Goal: Transaction & Acquisition: Purchase product/service

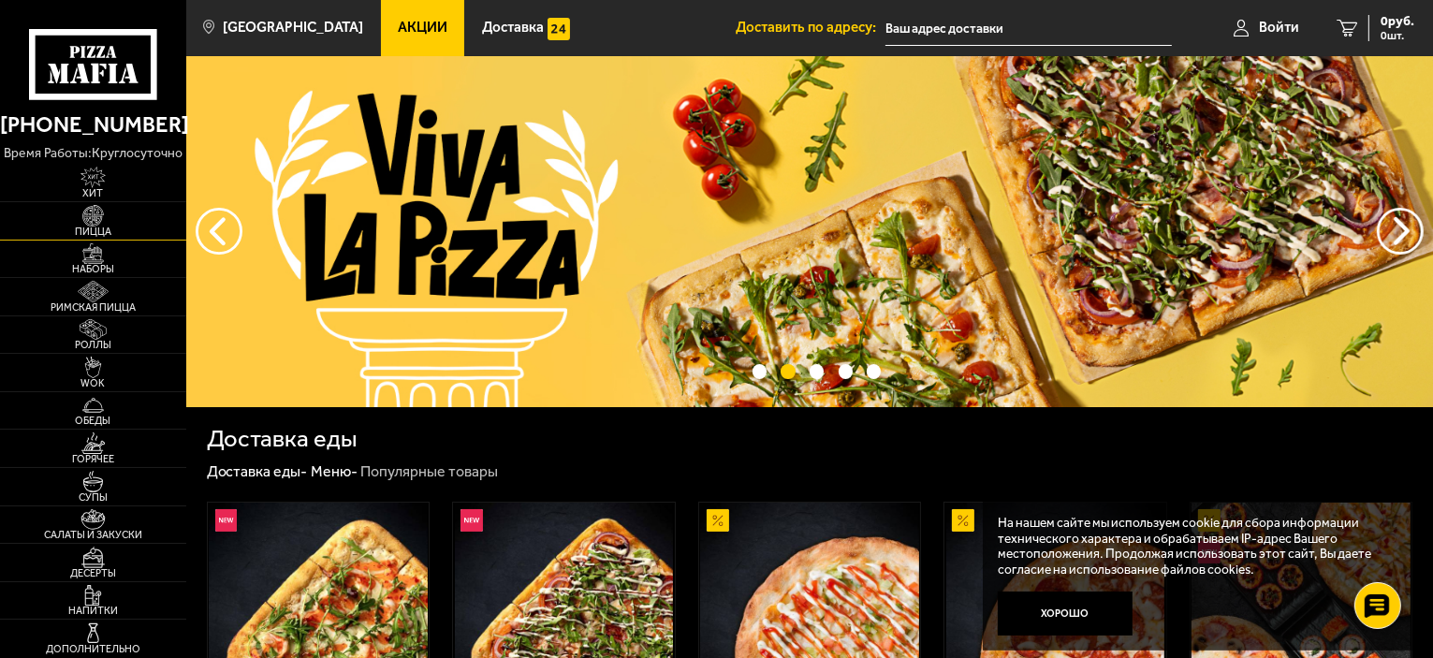
click at [94, 215] on img at bounding box center [93, 216] width 57 height 22
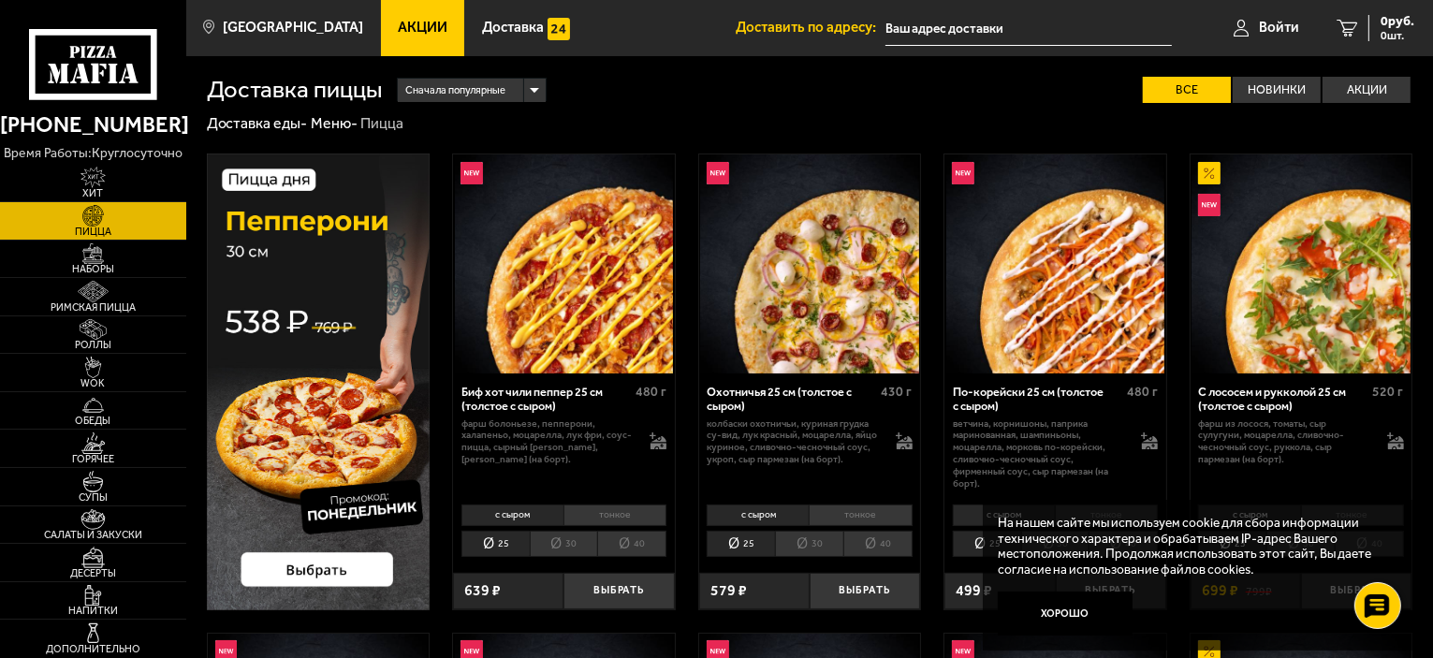
click at [632, 542] on li "40" at bounding box center [631, 544] width 69 height 26
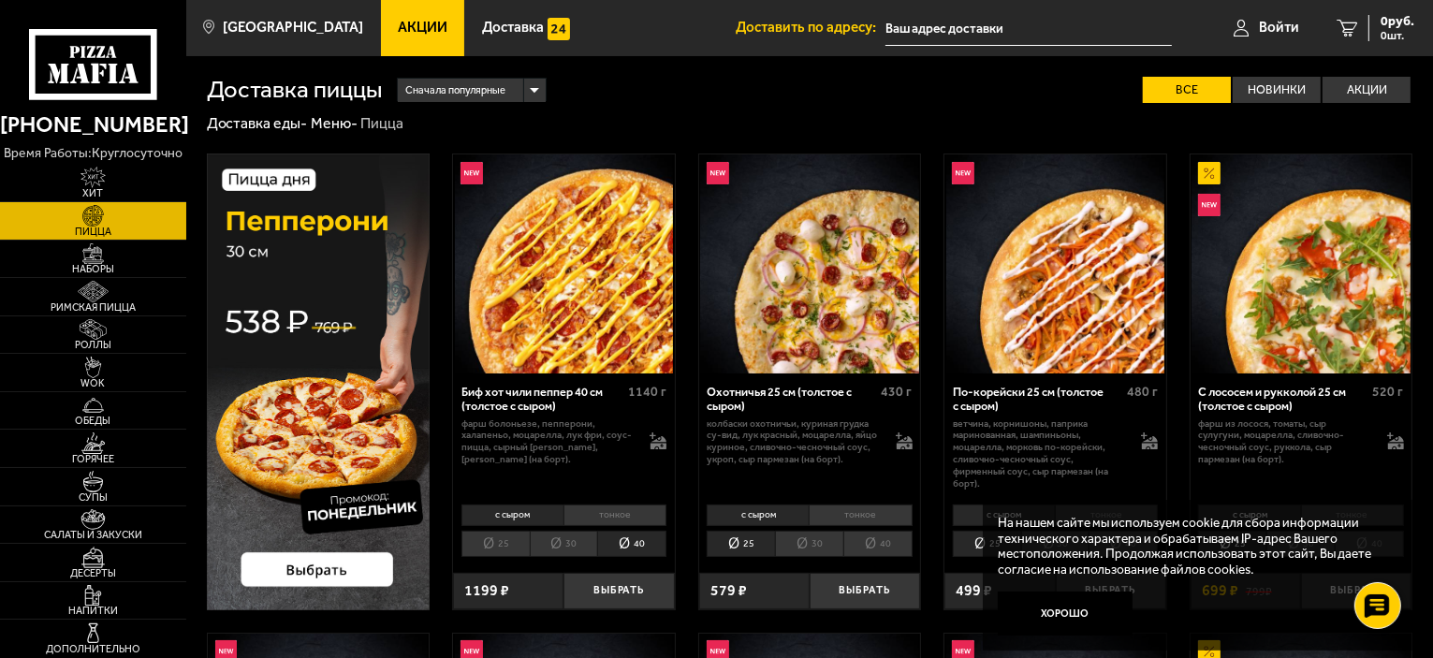
click at [411, 29] on span "Акции" at bounding box center [423, 28] width 50 height 14
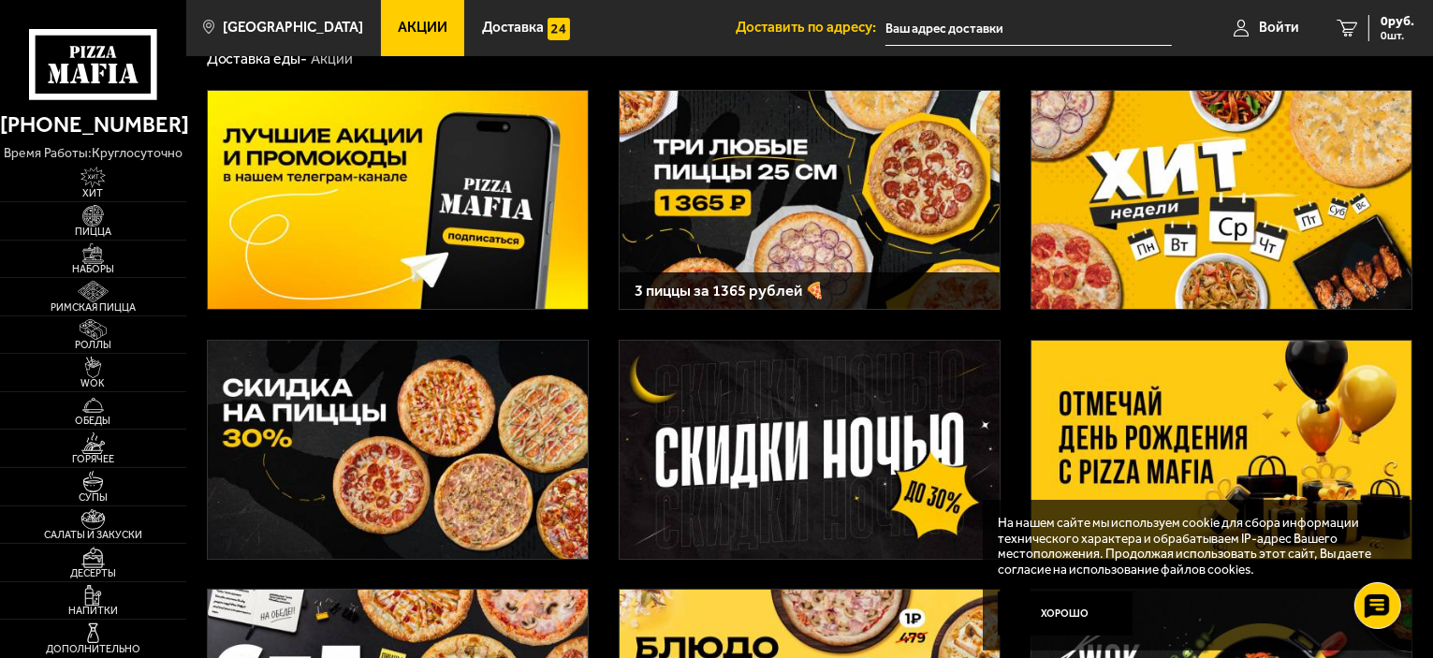
scroll to position [94, 0]
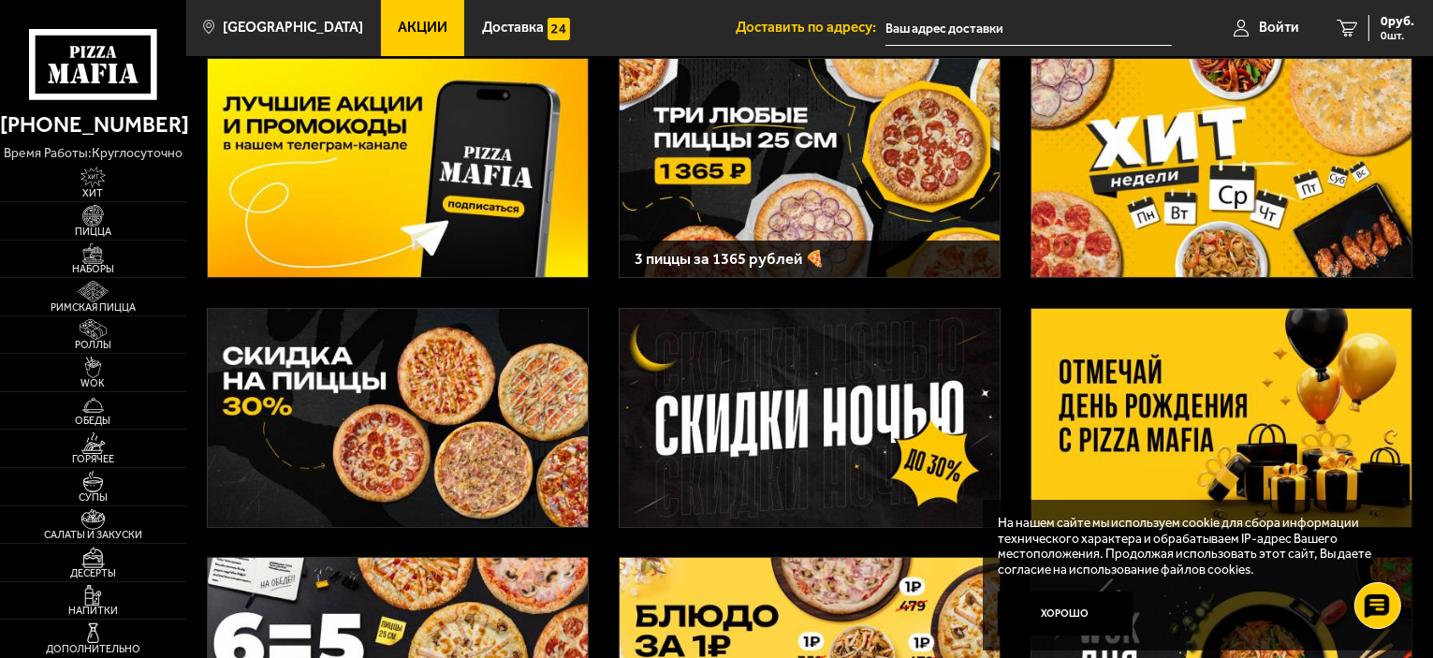
click at [363, 400] on img at bounding box center [398, 418] width 380 height 218
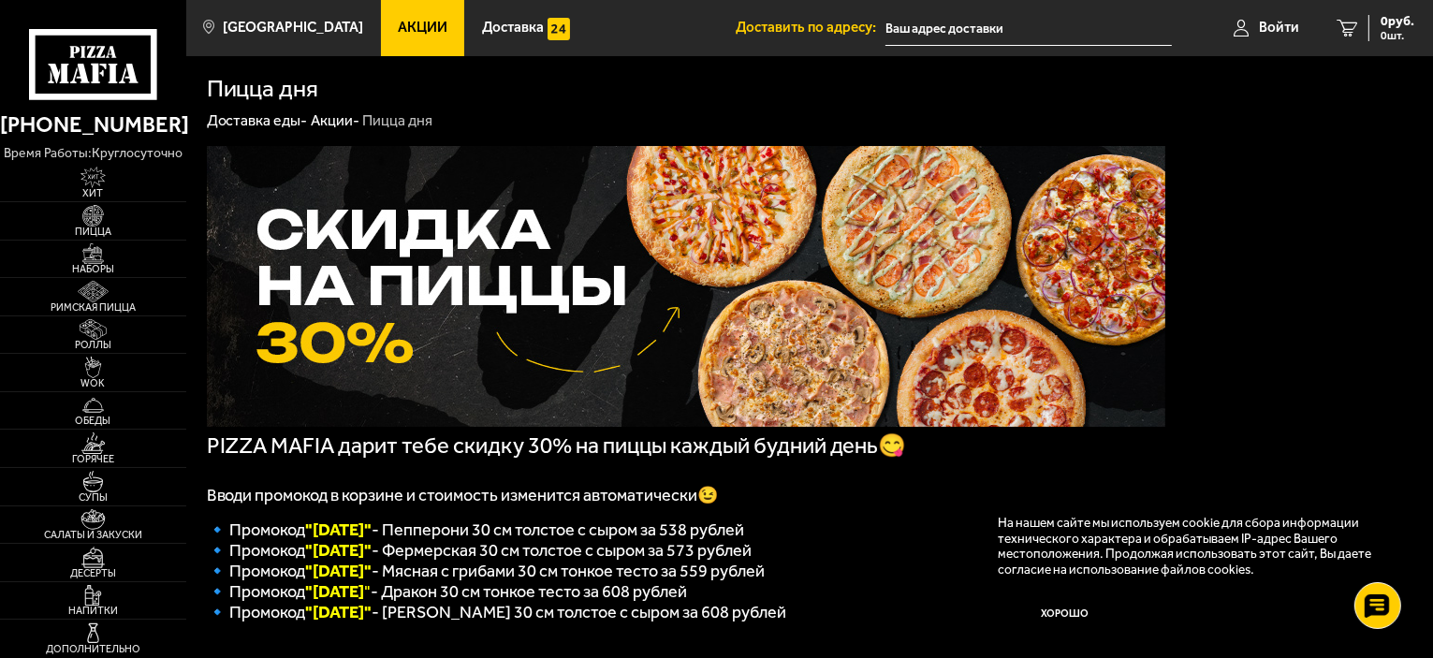
click at [333, 127] on link "Акции -" at bounding box center [335, 120] width 49 height 18
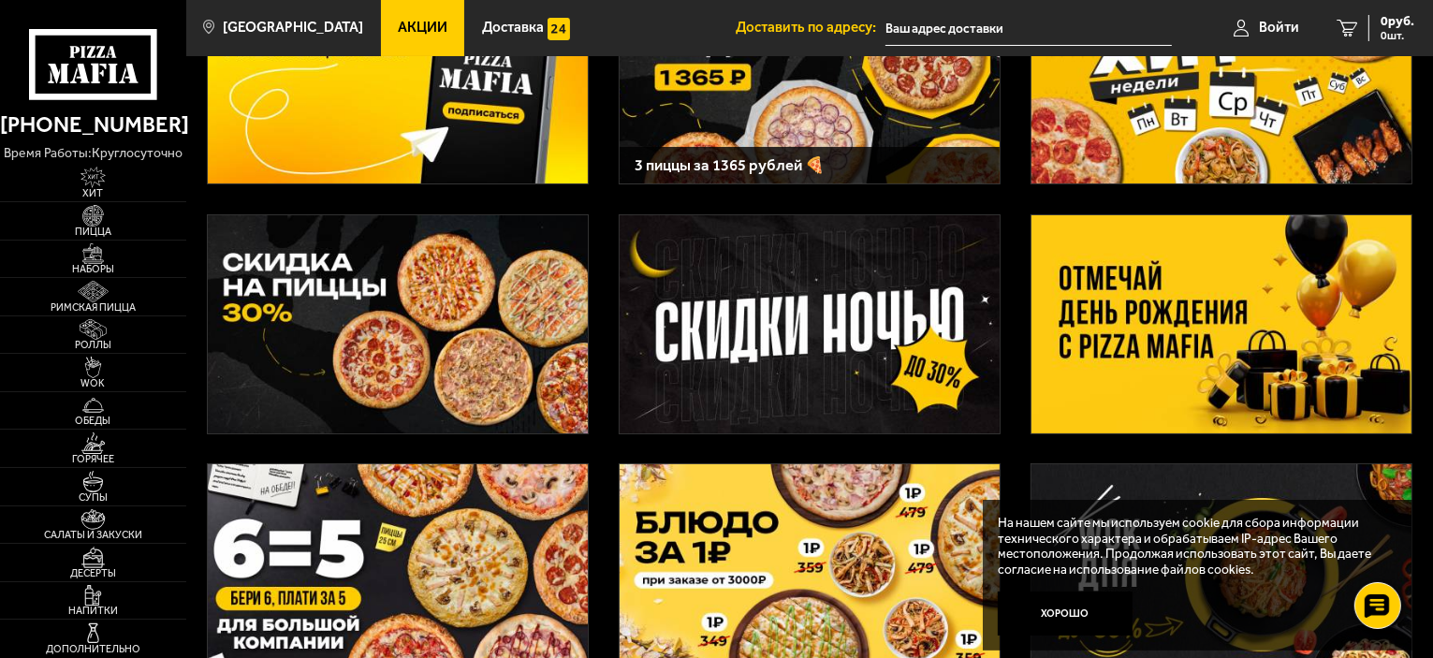
click at [1160, 329] on img at bounding box center [1221, 324] width 380 height 218
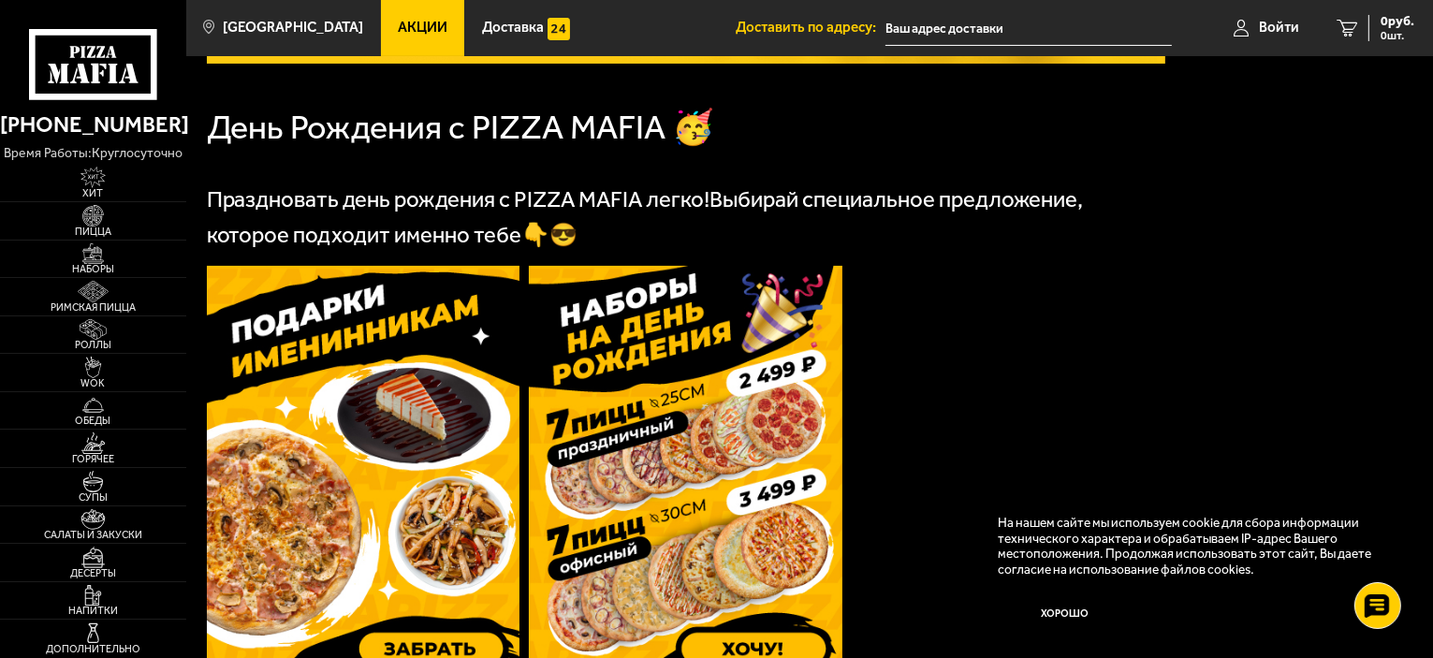
scroll to position [561, 0]
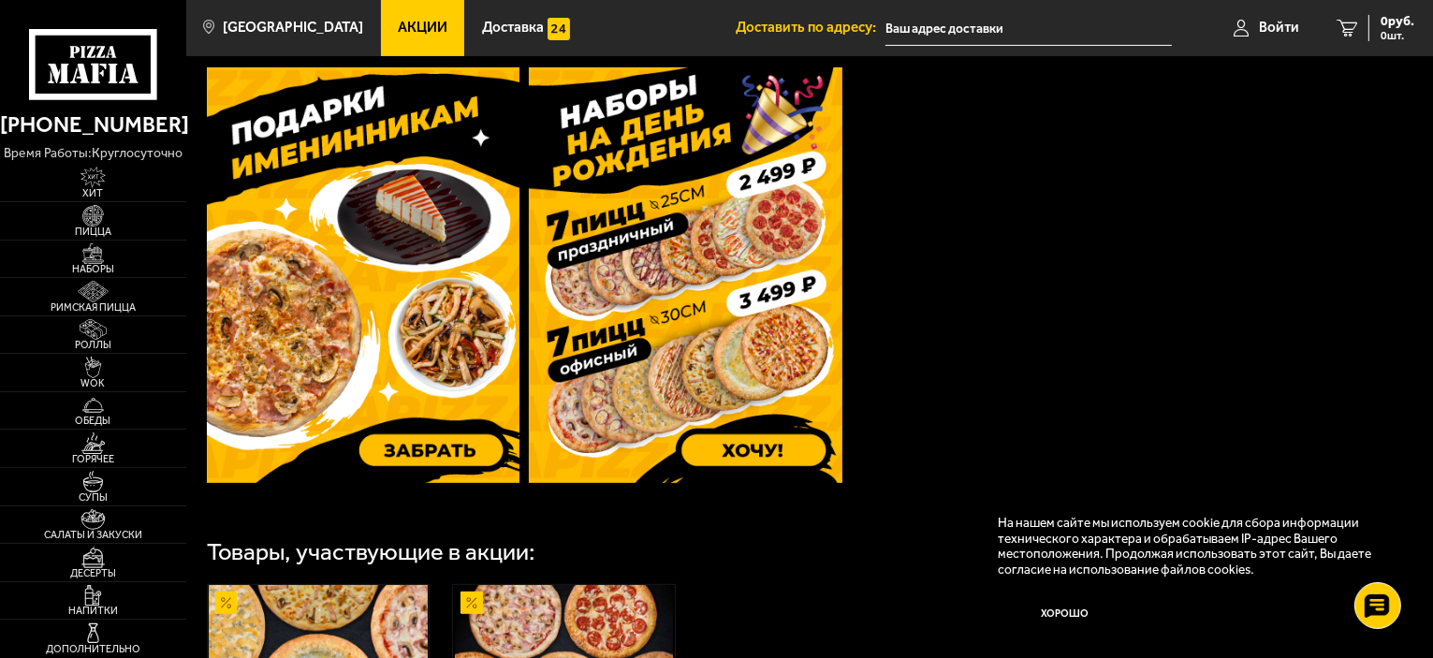
click at [389, 289] on img at bounding box center [363, 274] width 313 height 415
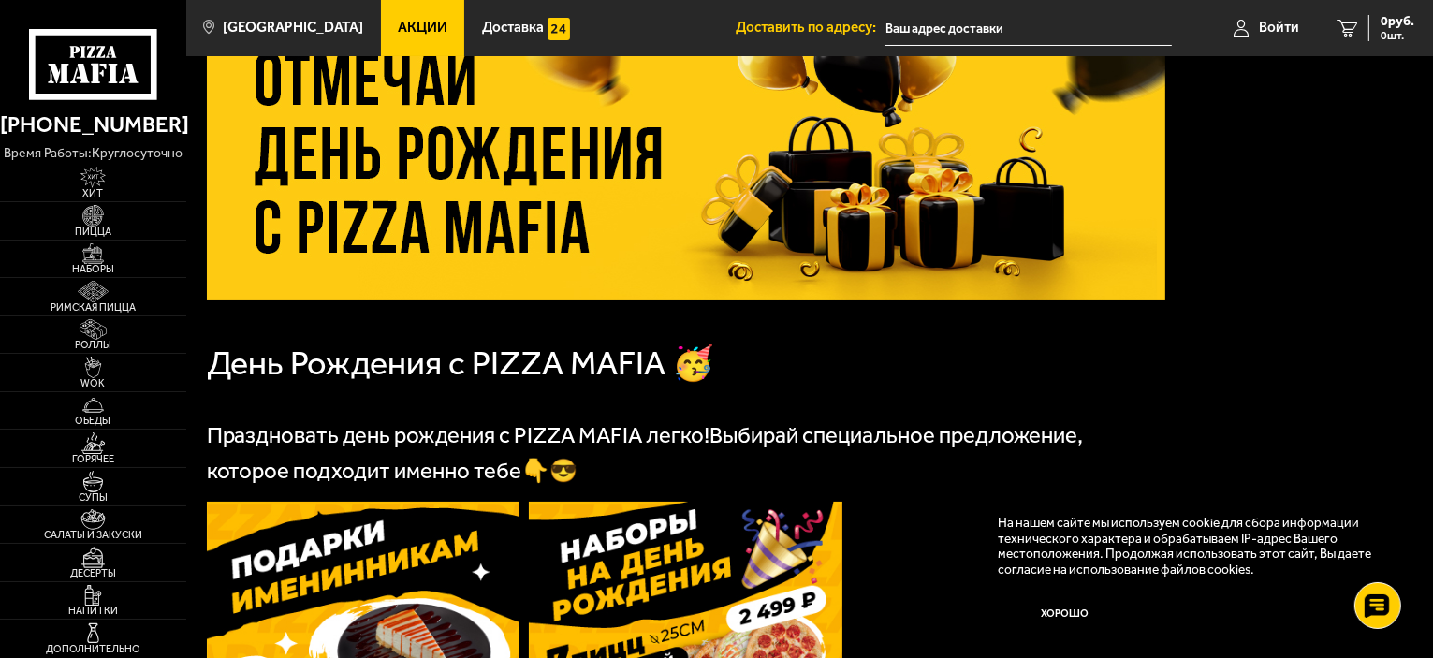
scroll to position [0, 0]
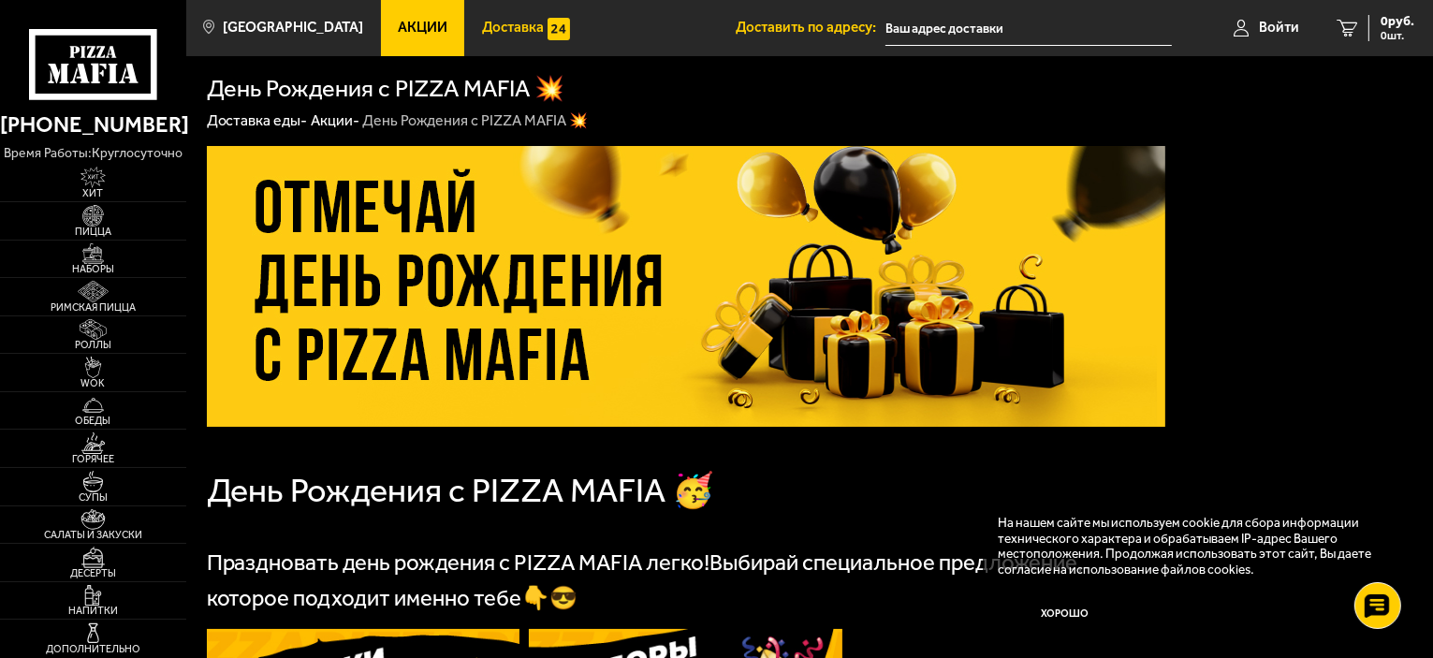
click at [482, 35] on span "Доставка" at bounding box center [513, 28] width 62 height 14
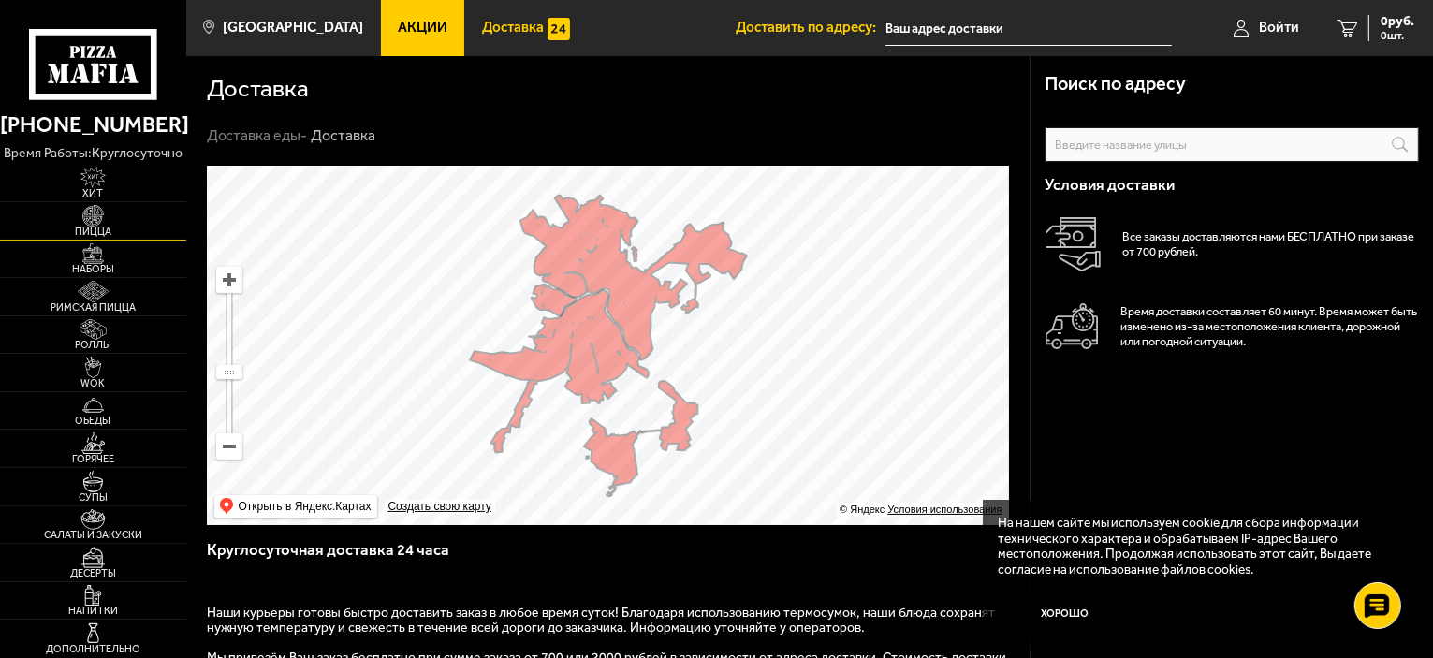
click at [95, 211] on img at bounding box center [93, 216] width 57 height 22
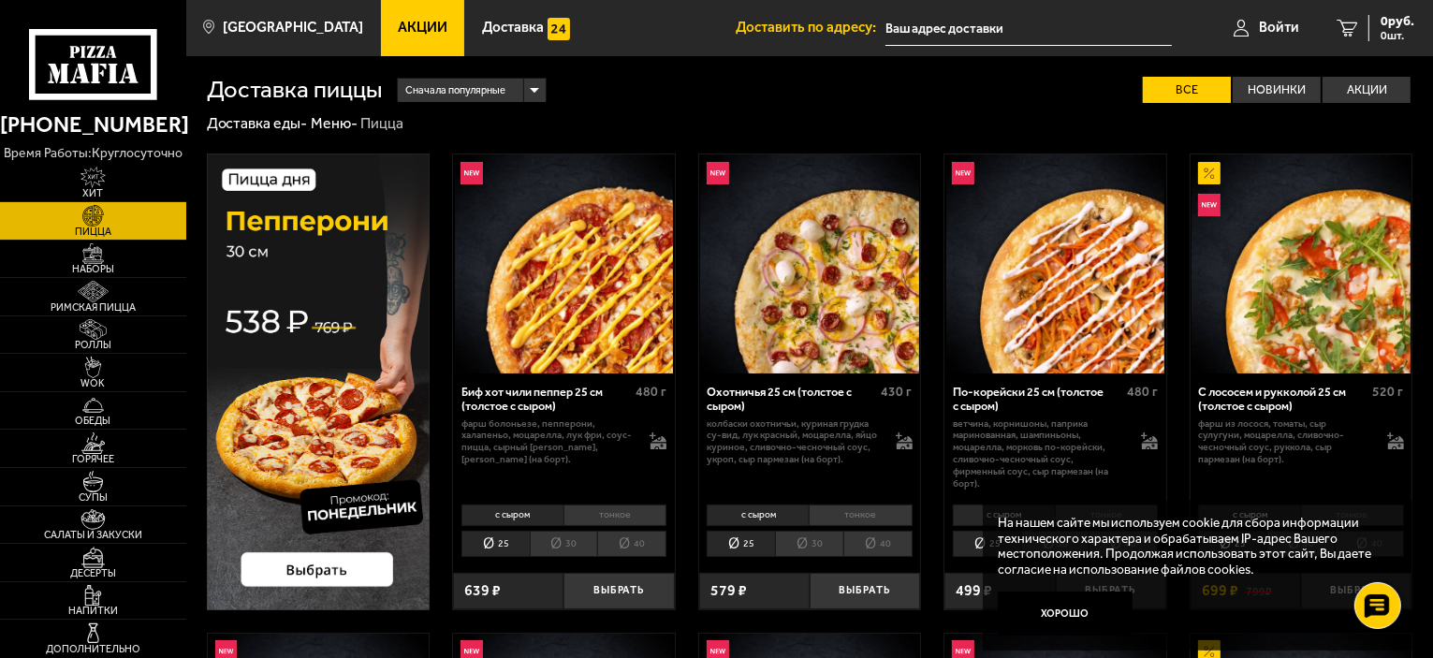
click at [641, 545] on li "40" at bounding box center [631, 544] width 69 height 26
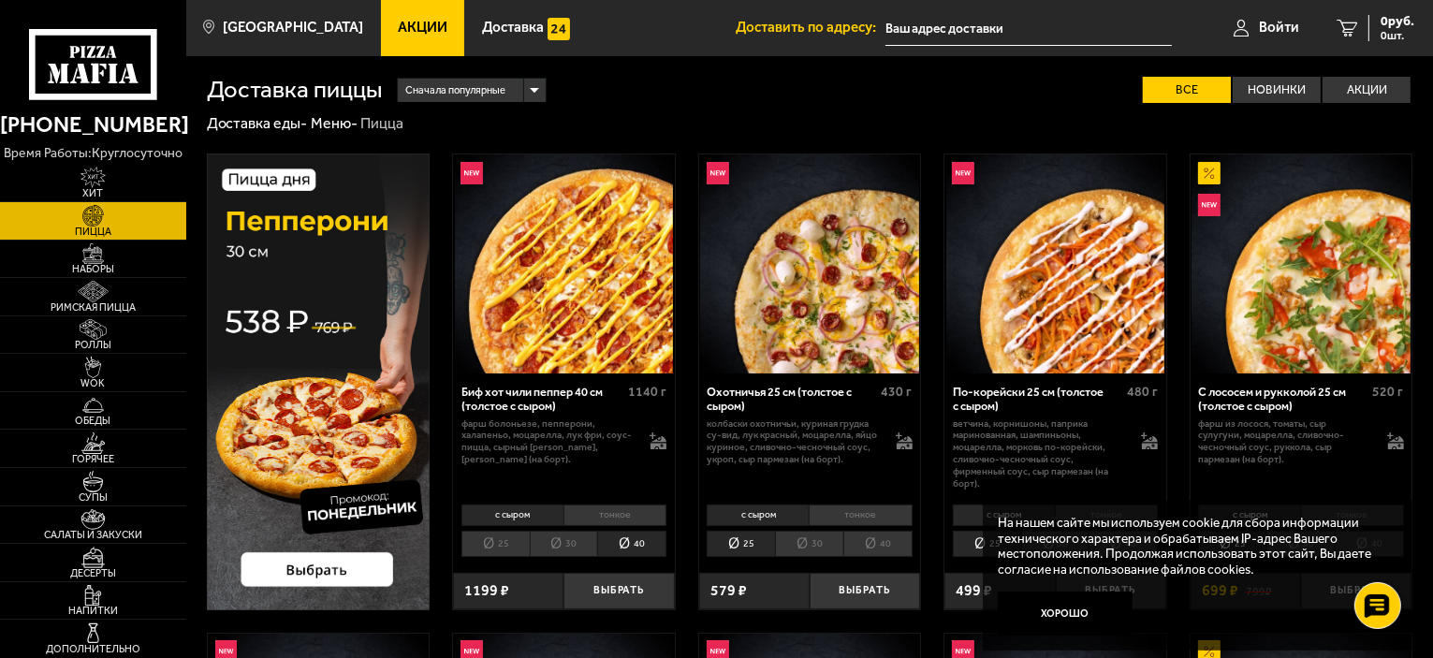
click at [883, 546] on li "40" at bounding box center [877, 544] width 69 height 26
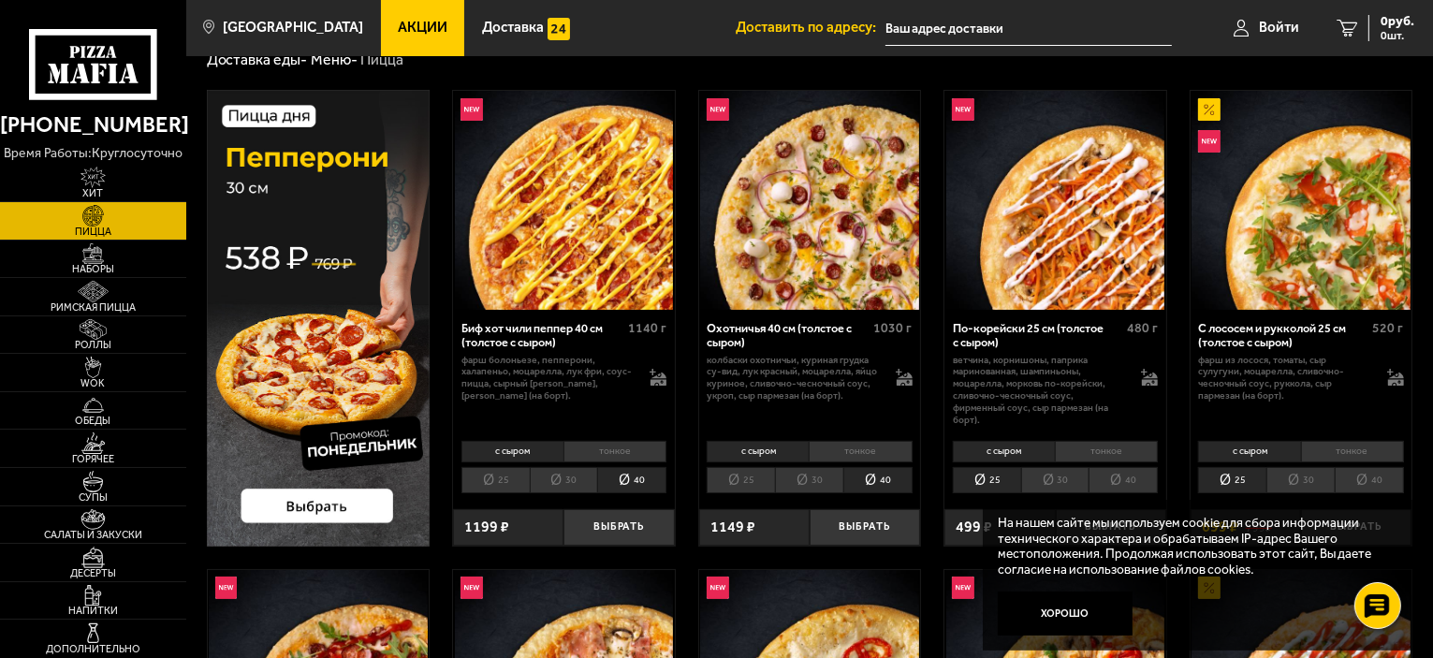
scroll to position [187, 0]
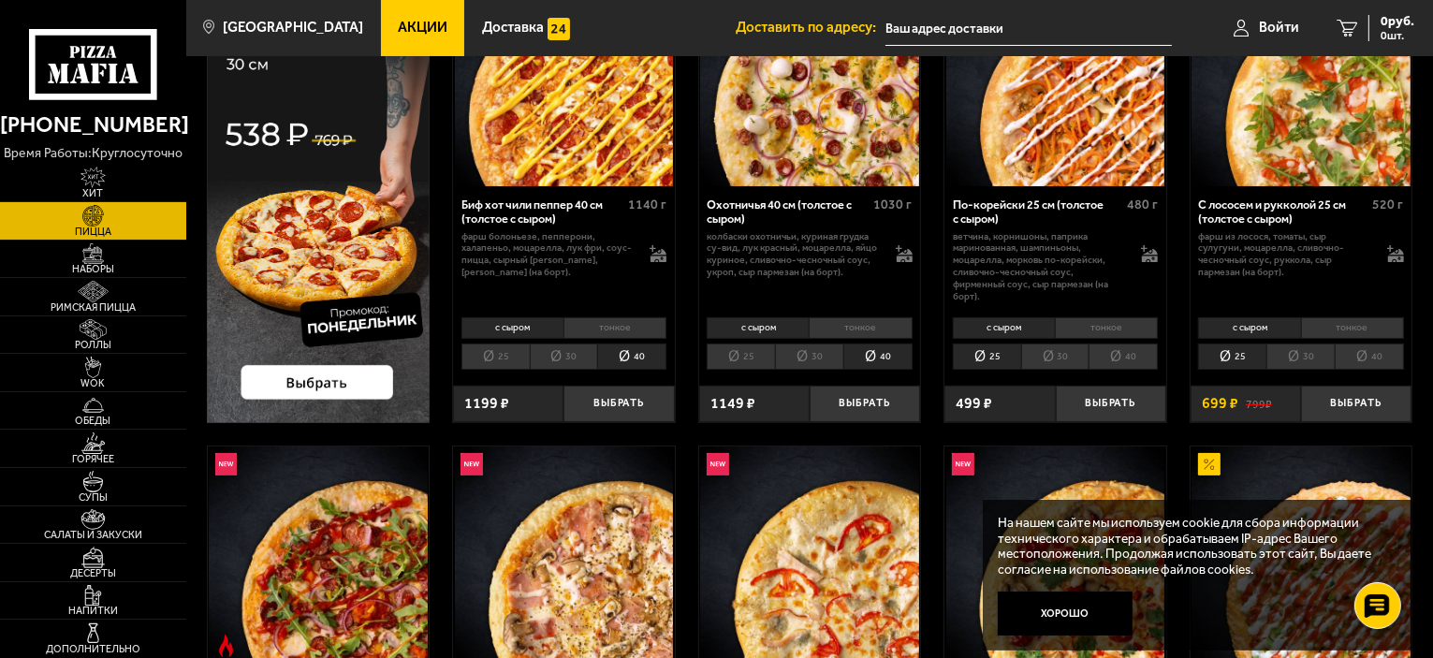
click at [1380, 363] on li "40" at bounding box center [1368, 356] width 69 height 26
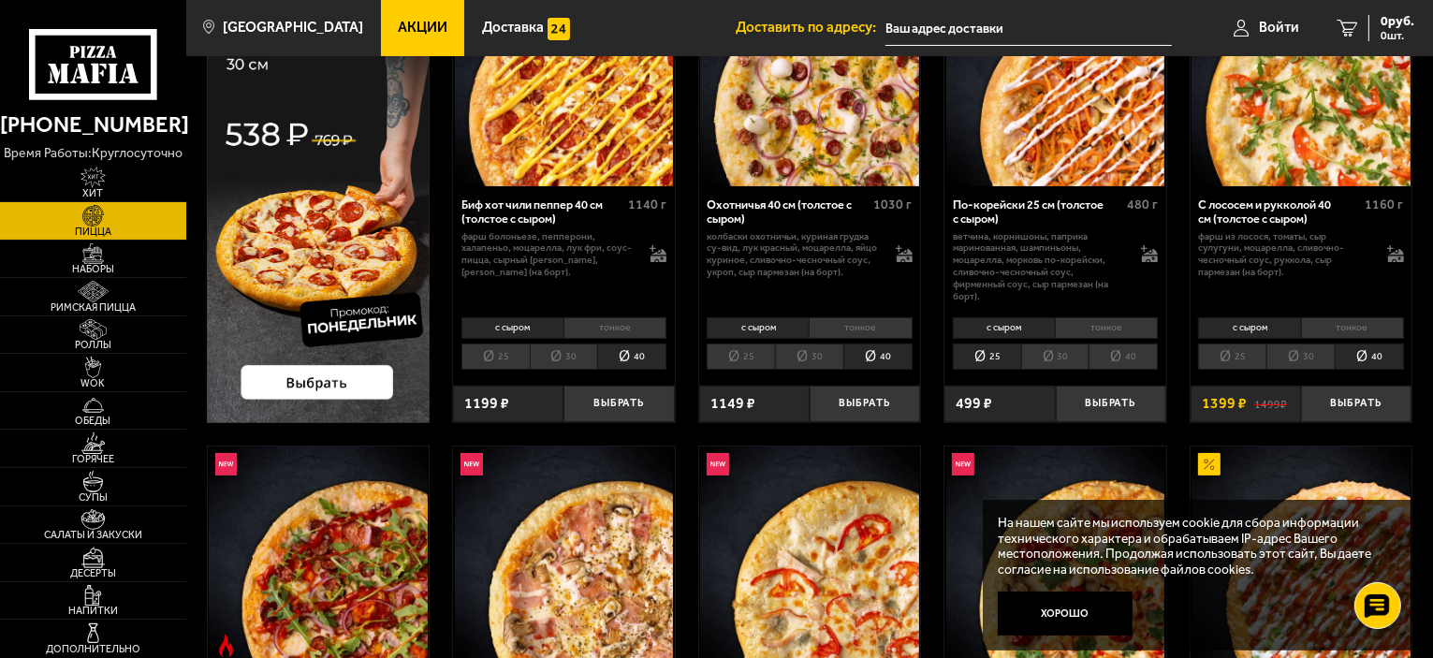
click at [599, 327] on li "тонкое" at bounding box center [614, 328] width 103 height 22
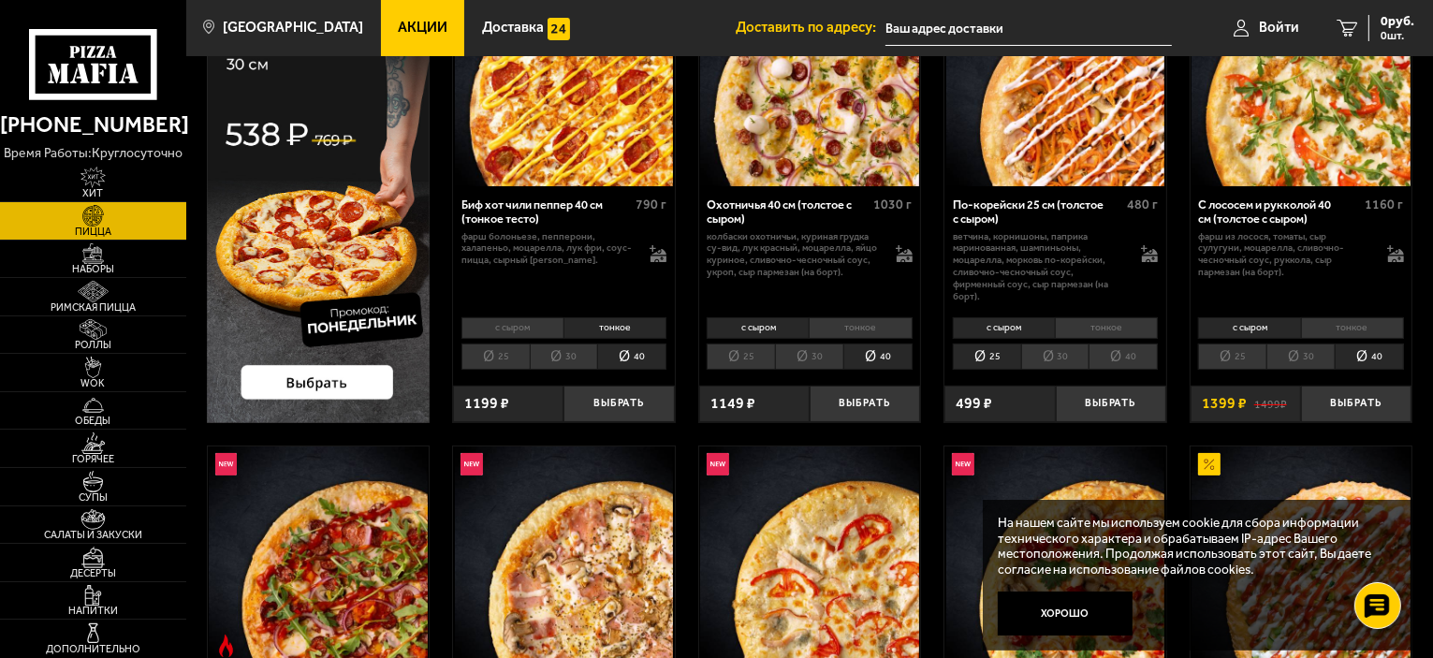
click at [875, 323] on li "тонкое" at bounding box center [859, 328] width 103 height 22
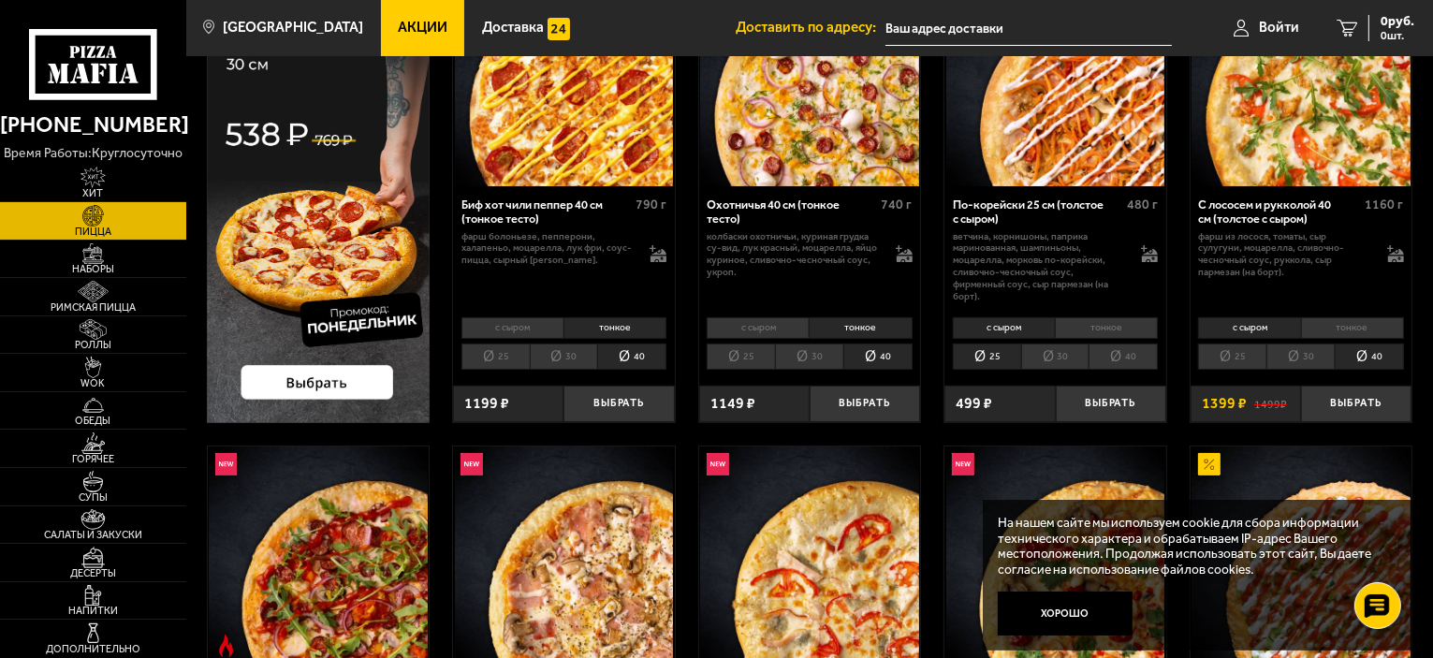
click at [1132, 315] on div "с сыром тонкое 25 30 40 Топпинги" at bounding box center [1055, 343] width 222 height 62
click at [1131, 327] on li "тонкое" at bounding box center [1106, 328] width 103 height 22
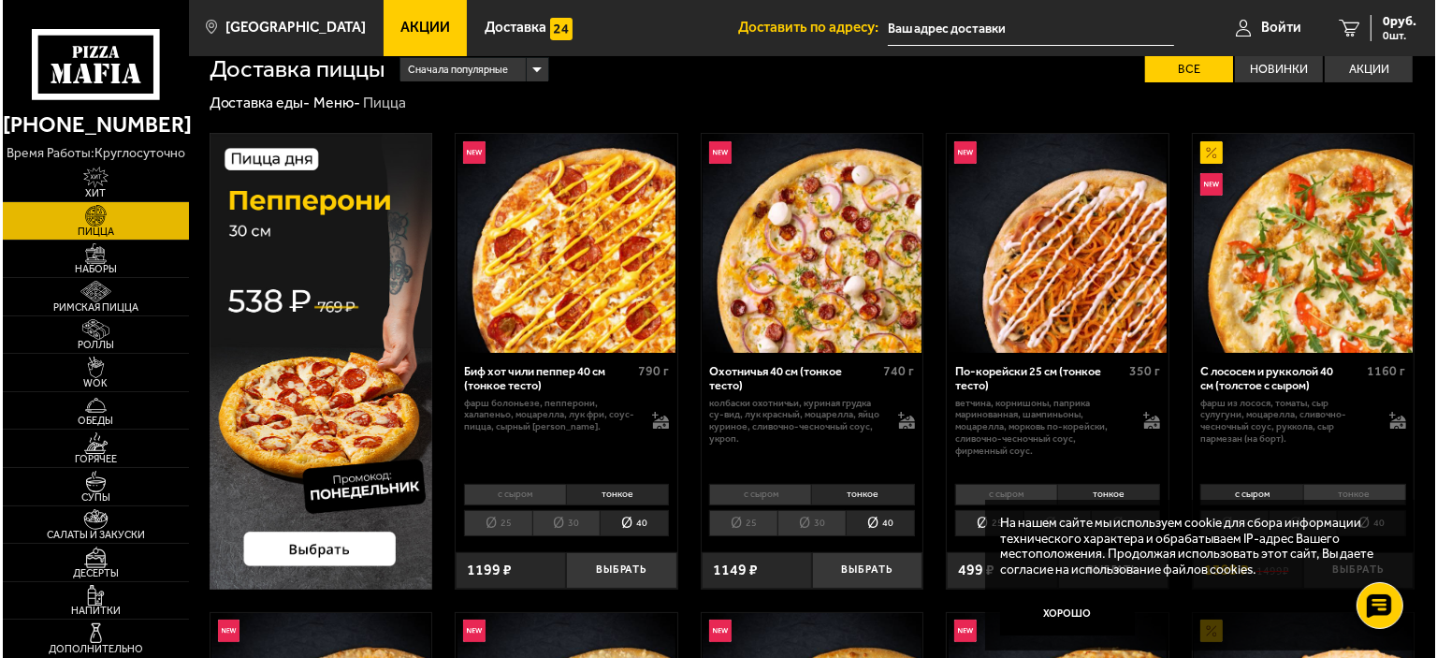
scroll to position [0, 0]
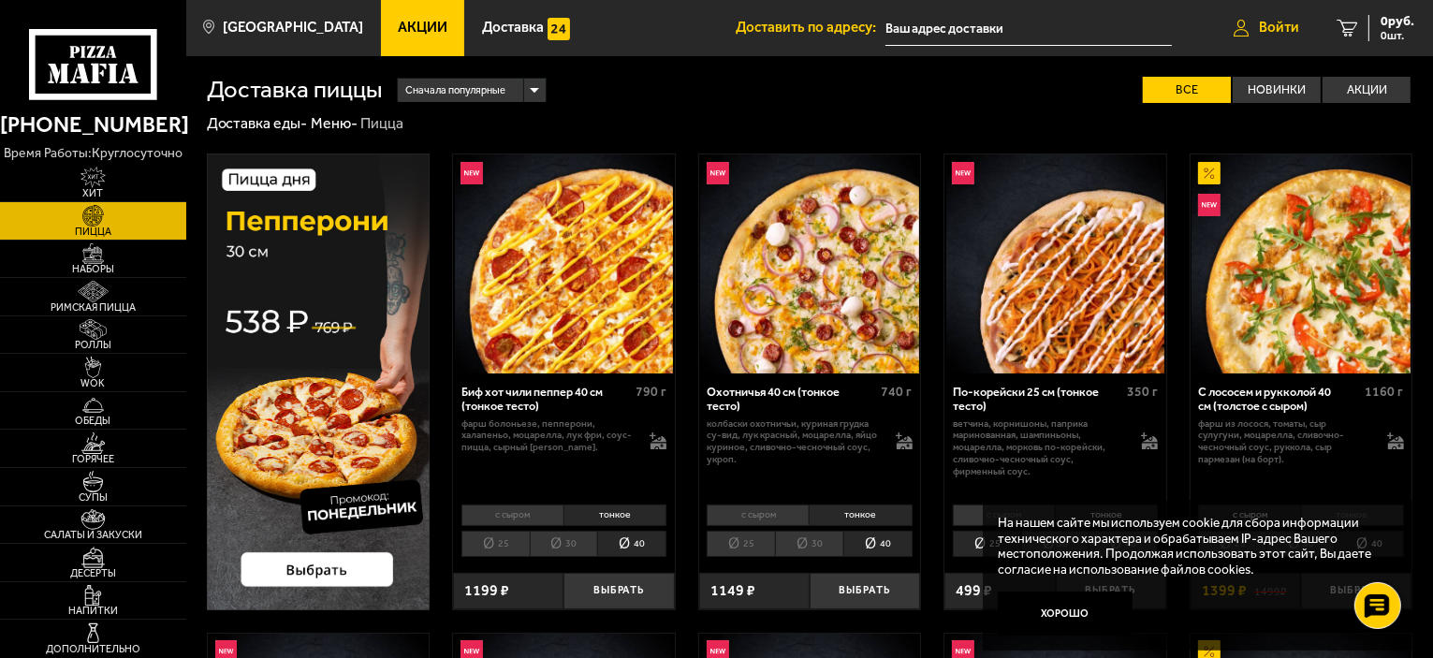
click at [1259, 35] on span "Войти" at bounding box center [1279, 28] width 40 height 14
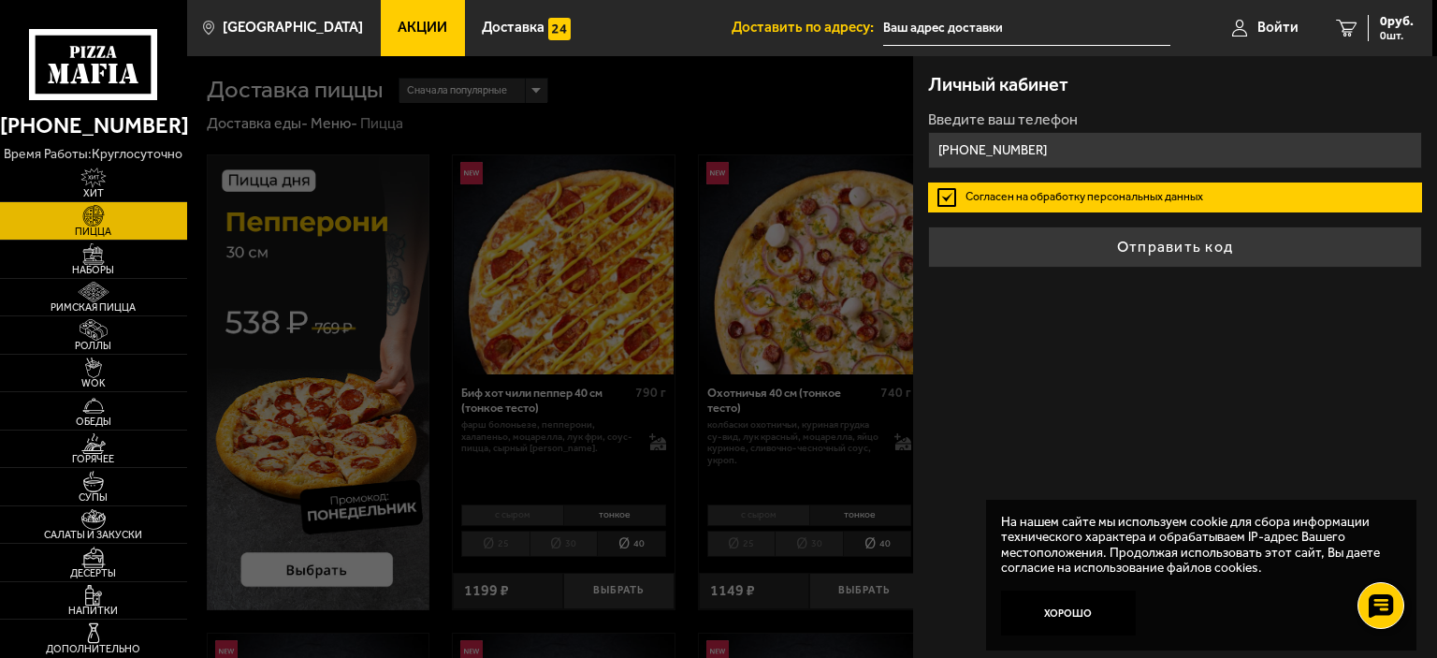
type input "+7 (911) 777-60-88"
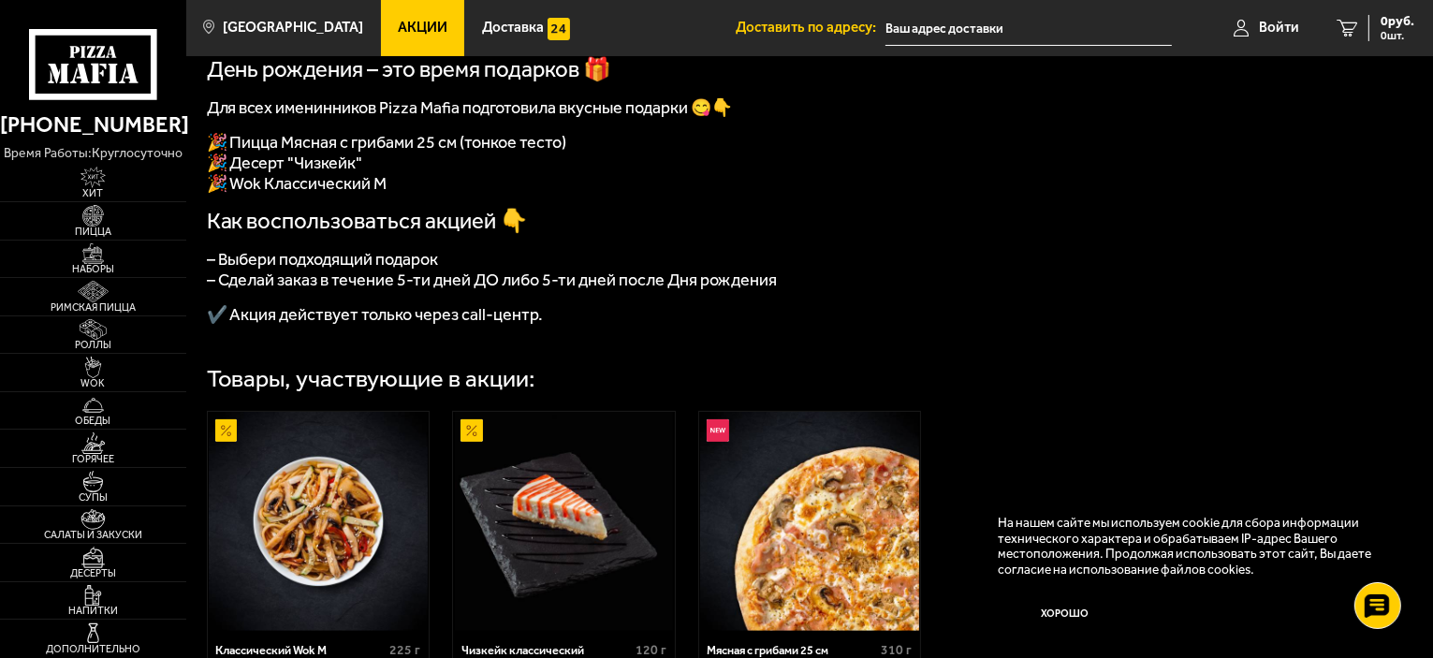
scroll to position [187, 0]
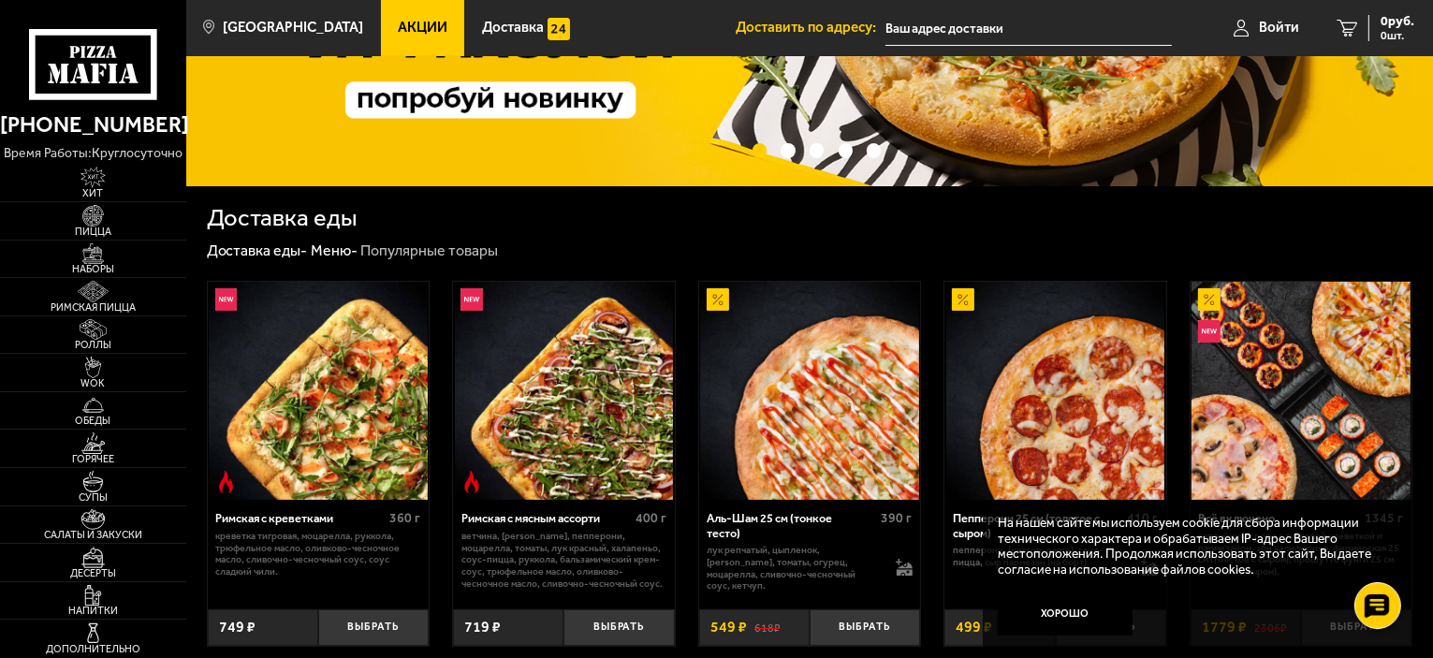
scroll to position [374, 0]
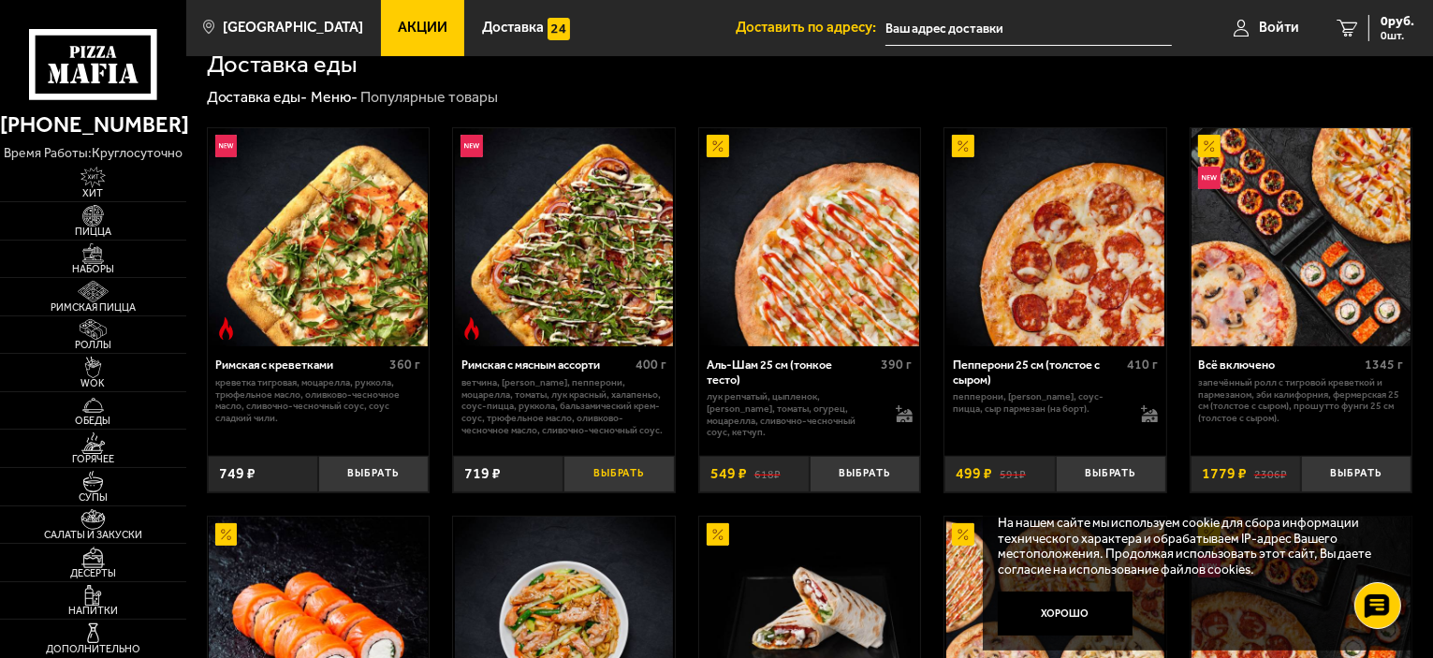
click at [619, 479] on button "Выбрать" at bounding box center [618, 474] width 110 height 36
click at [614, 357] on div "Римская с мясным ассорти 400 г ветчина, бекон, пепперони, моцарелла, томаты, лу…" at bounding box center [564, 394] width 222 height 97
click at [549, 379] on p "ветчина, бекон, пепперони, моцарелла, томаты, лук красный, халапеньо, соус-пицц…" at bounding box center [563, 407] width 205 height 60
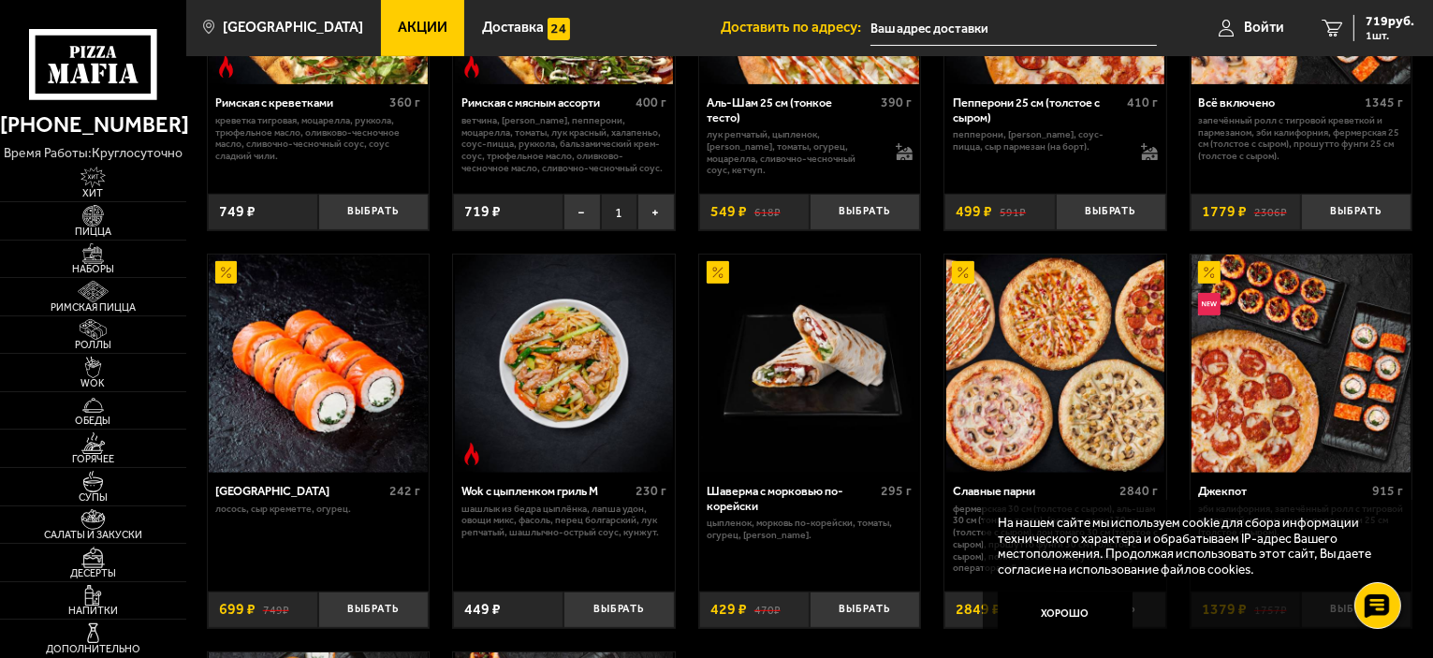
scroll to position [281, 0]
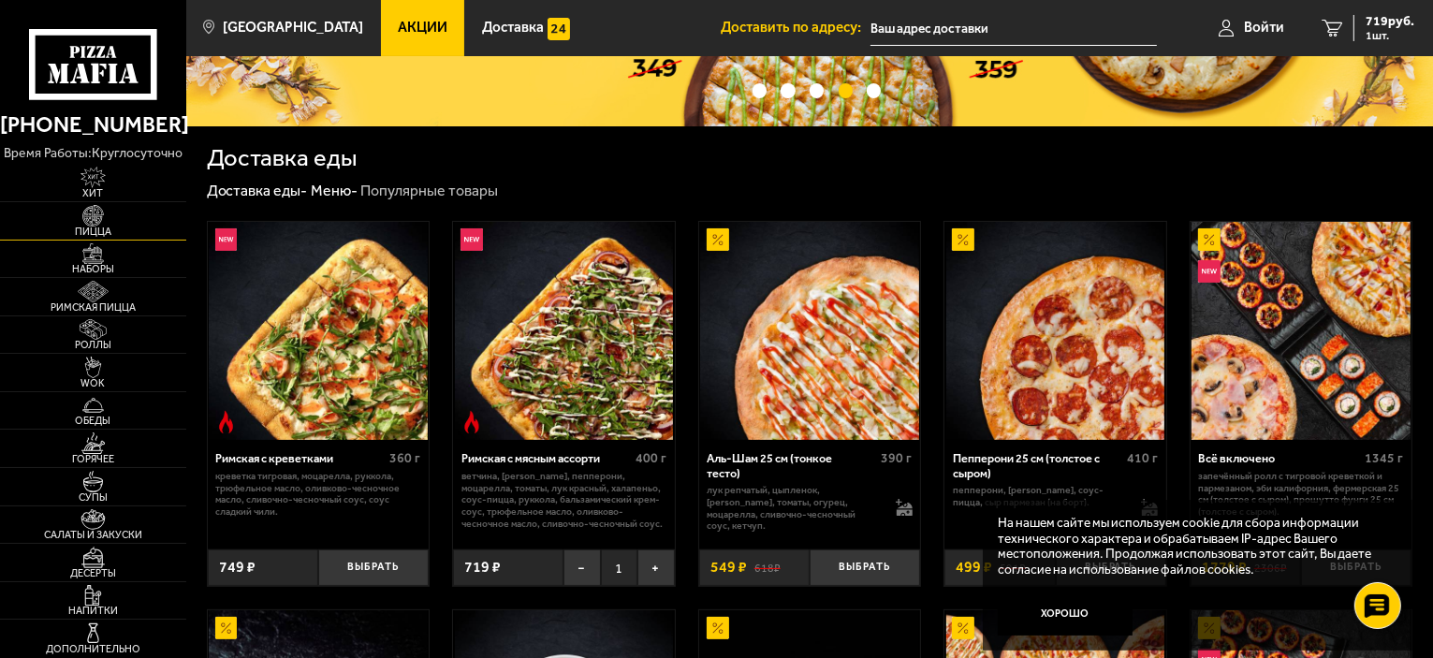
click at [94, 224] on img at bounding box center [93, 216] width 57 height 22
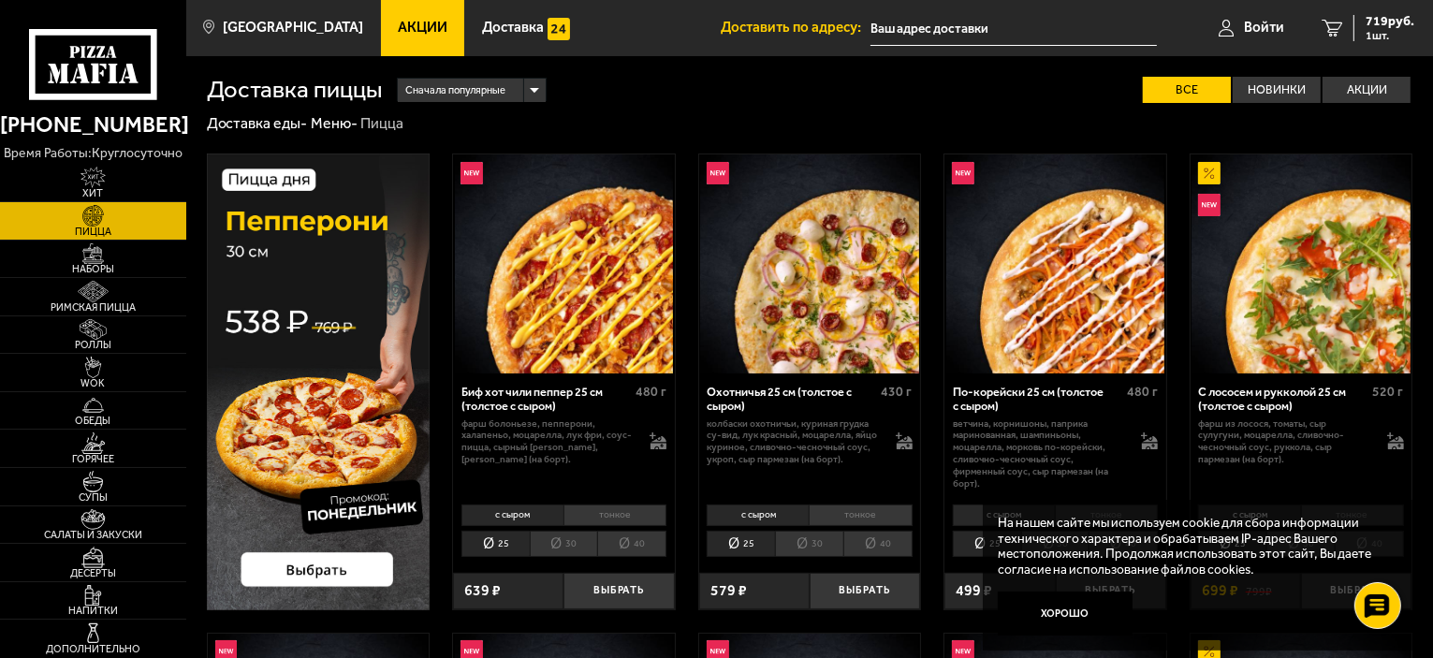
click at [651, 545] on li "40" at bounding box center [631, 544] width 69 height 26
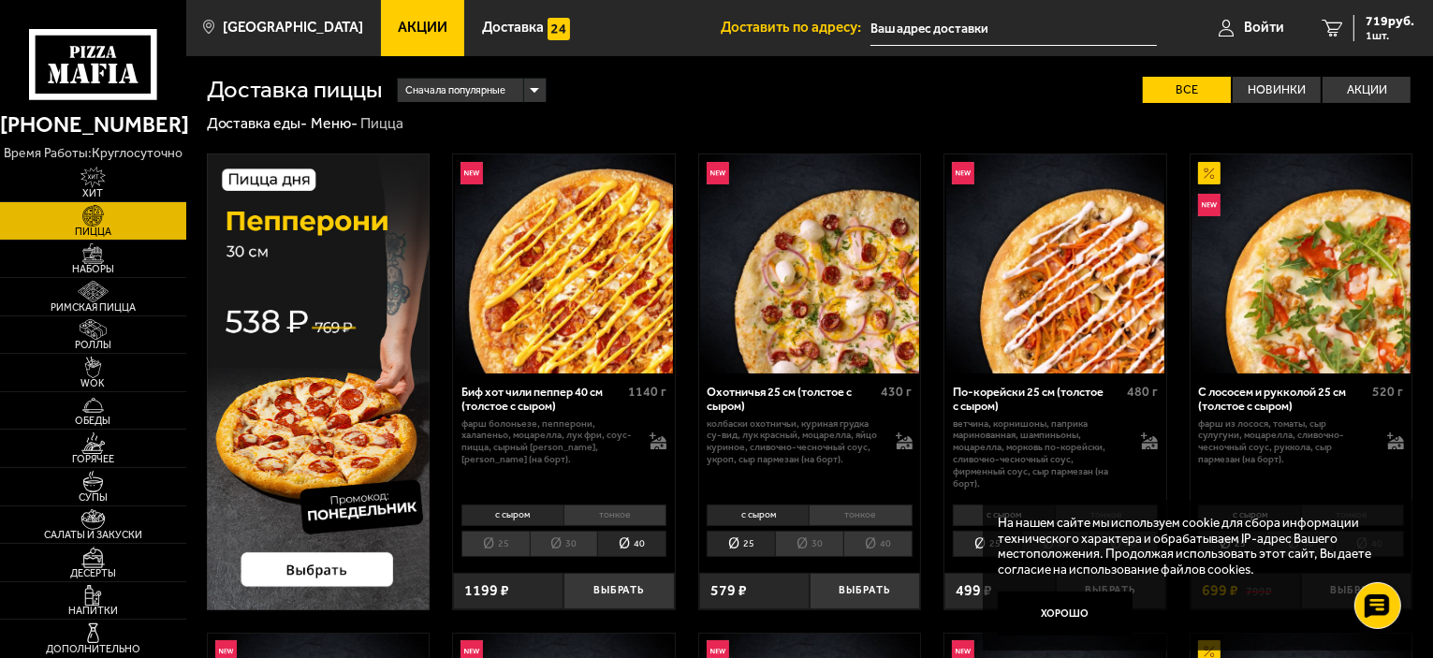
click at [624, 506] on li "тонкое" at bounding box center [614, 515] width 103 height 22
